Goal: Find specific page/section: Find specific page/section

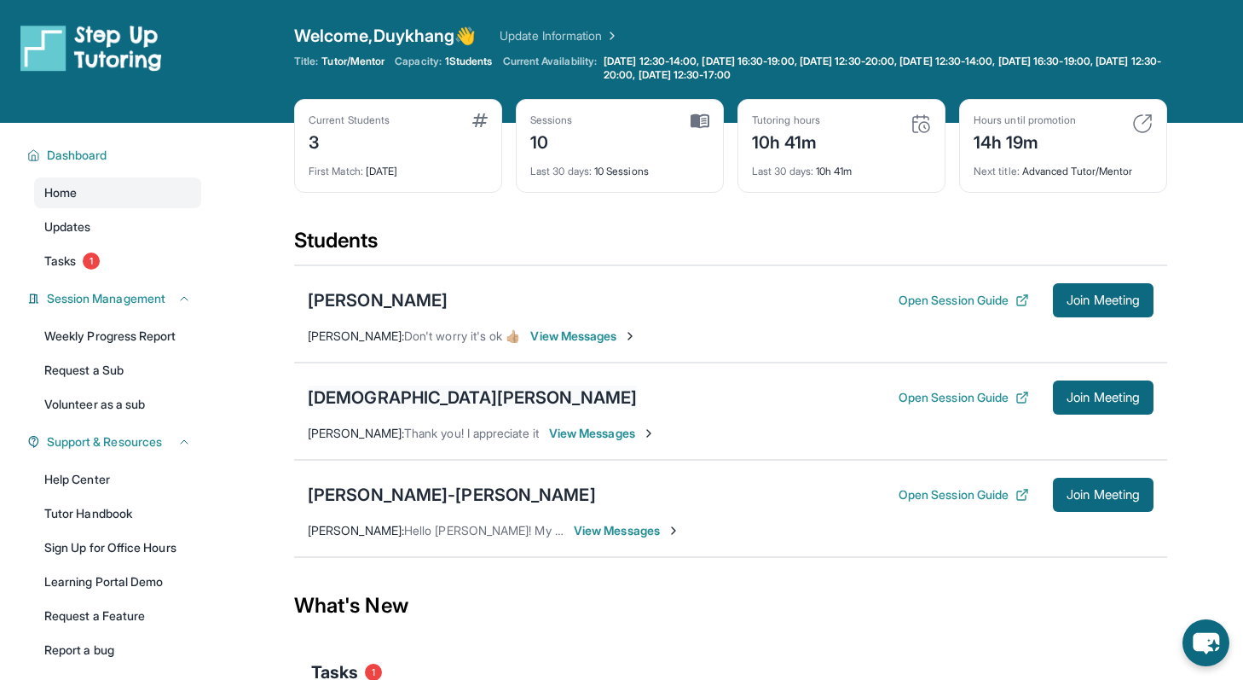
click at [417, 405] on div "[DEMOGRAPHIC_DATA][PERSON_NAME]" at bounding box center [472, 397] width 329 height 24
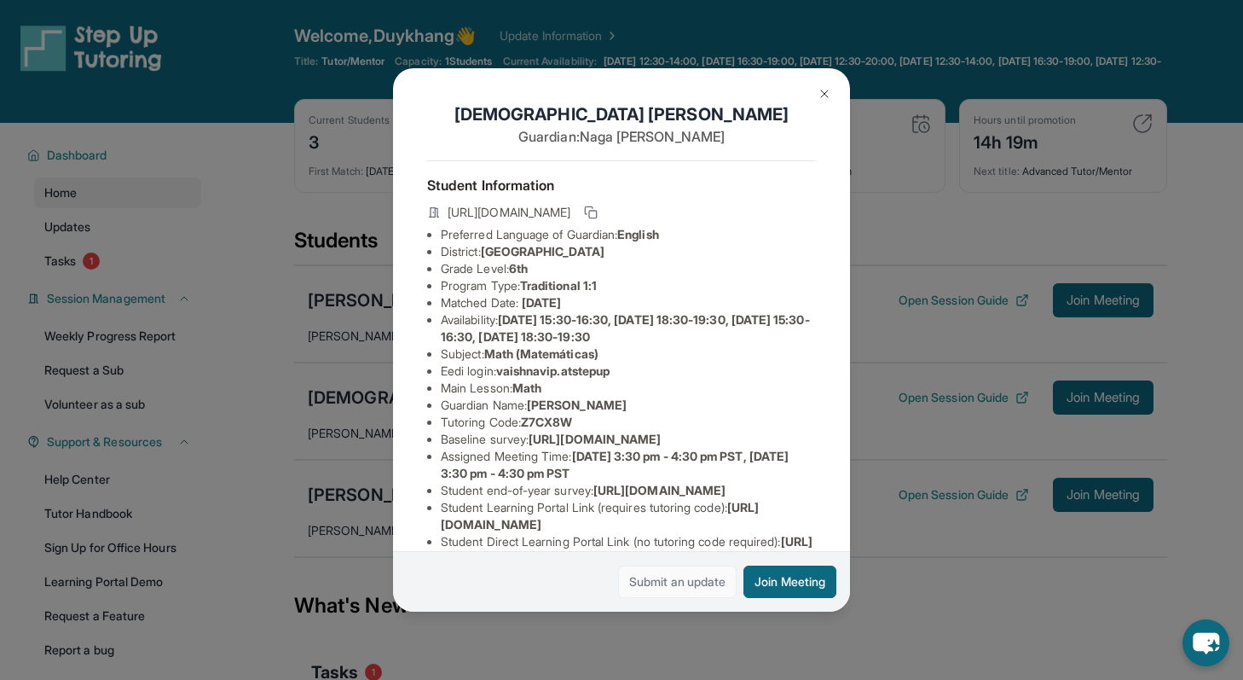
click at [675, 585] on link "Submit an update" at bounding box center [677, 581] width 119 height 32
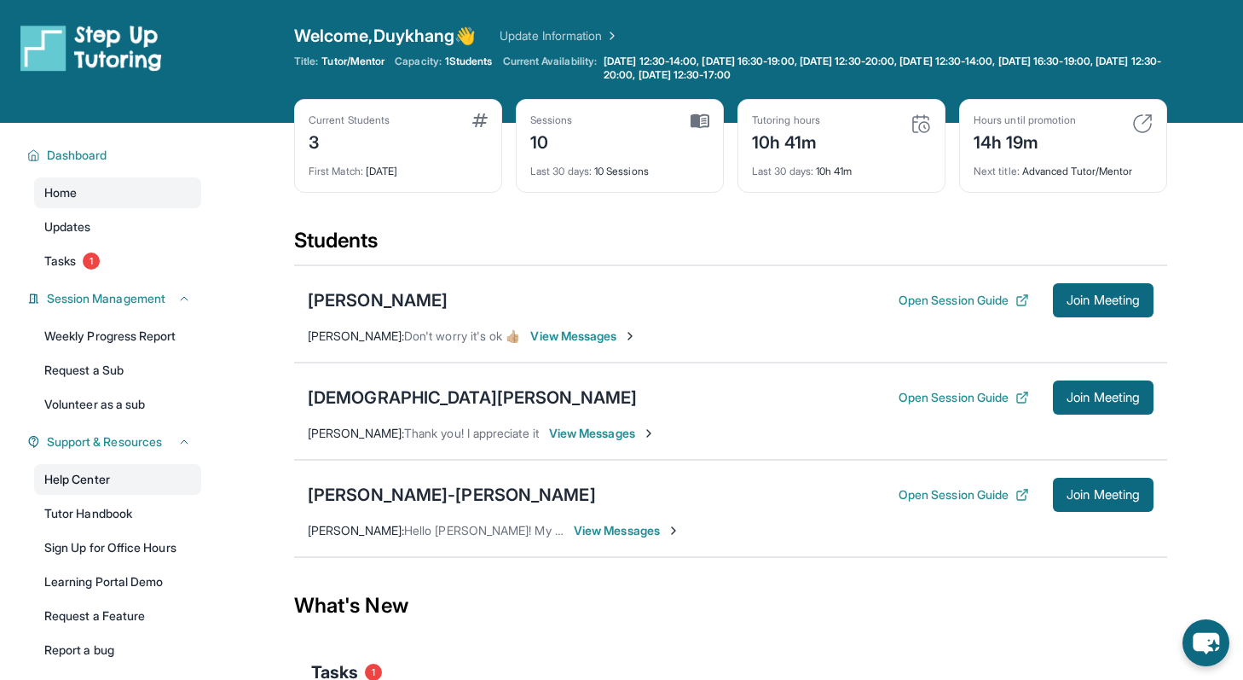
scroll to position [123, 0]
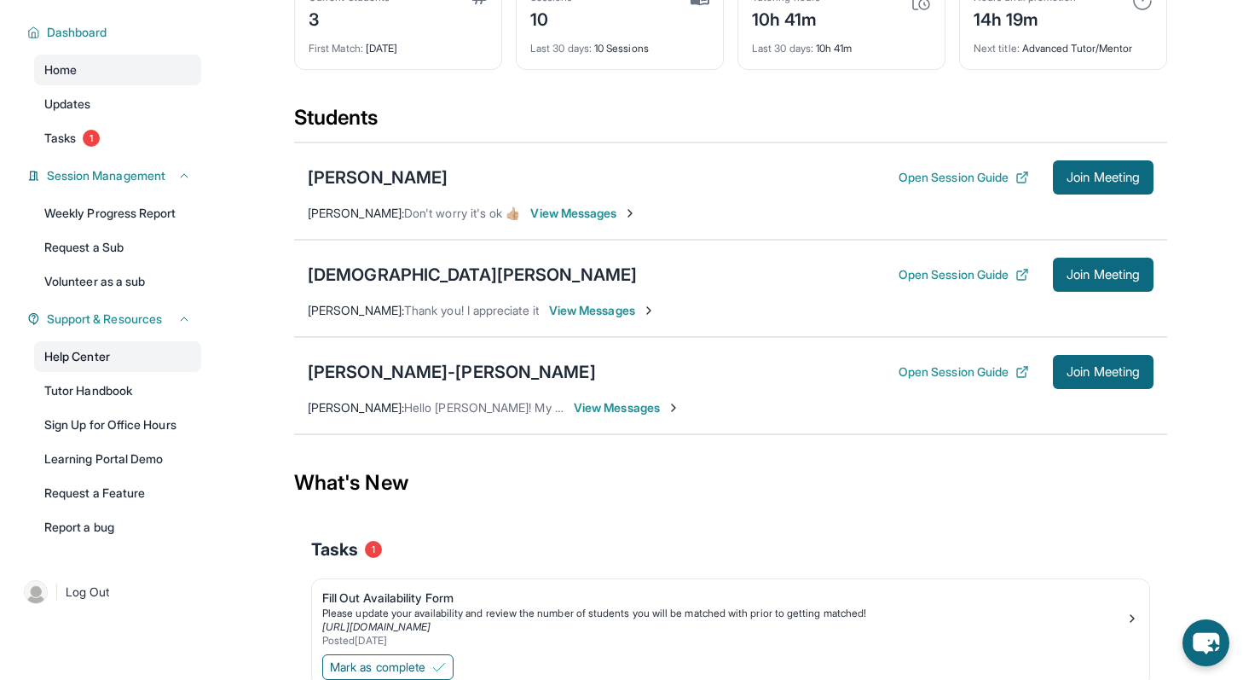
click at [114, 350] on link "Help Center" at bounding box center [117, 356] width 167 height 31
